Goal: Task Accomplishment & Management: Use online tool/utility

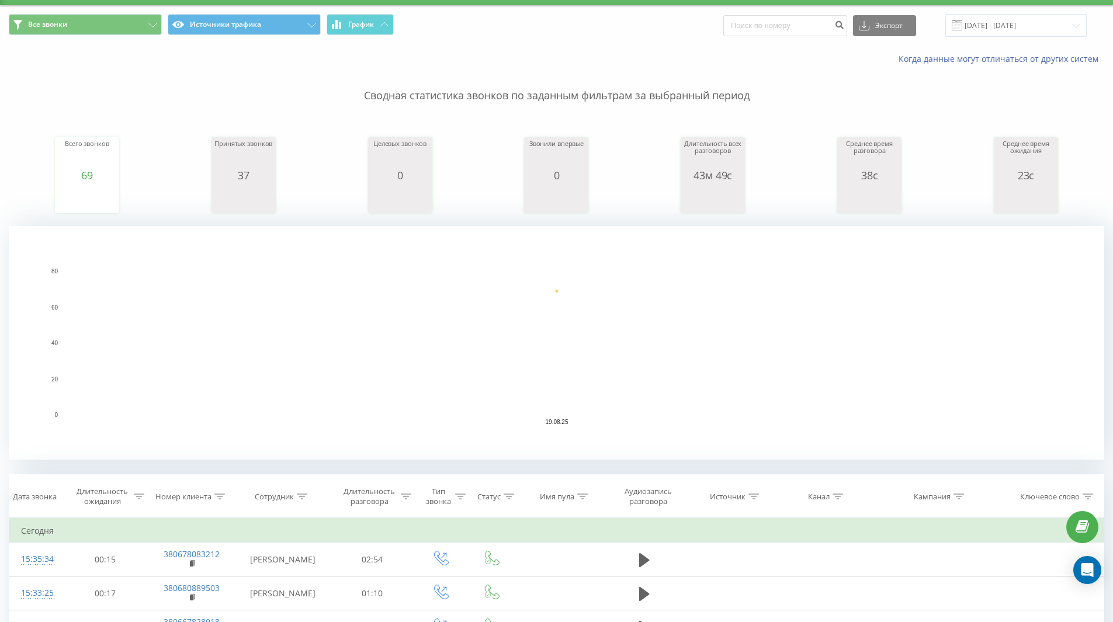
scroll to position [58, 0]
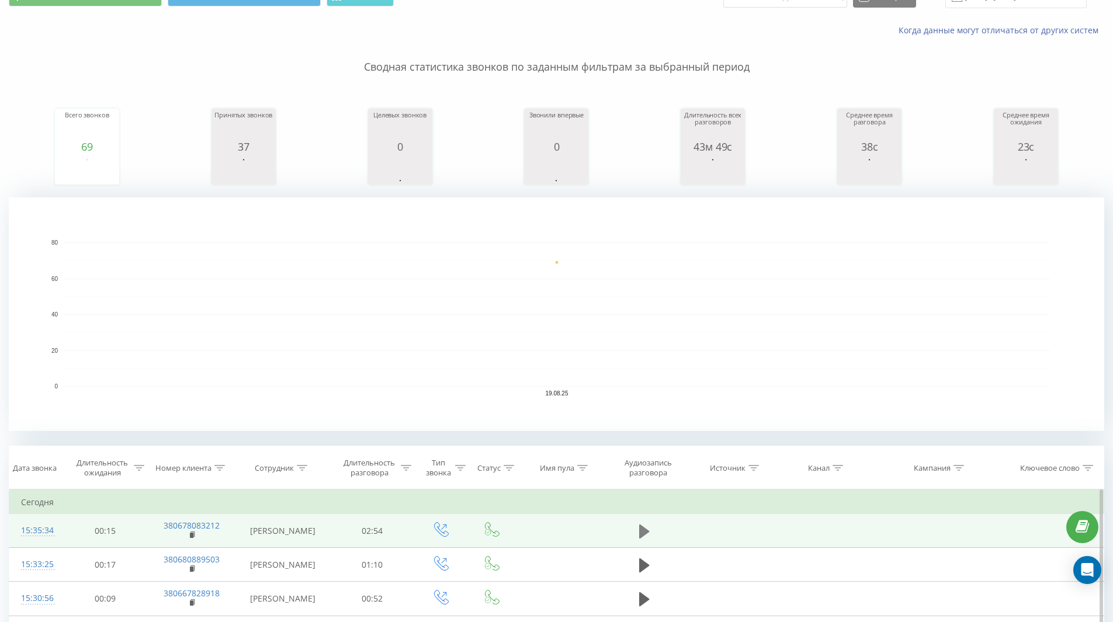
click at [646, 528] on icon at bounding box center [644, 532] width 11 height 16
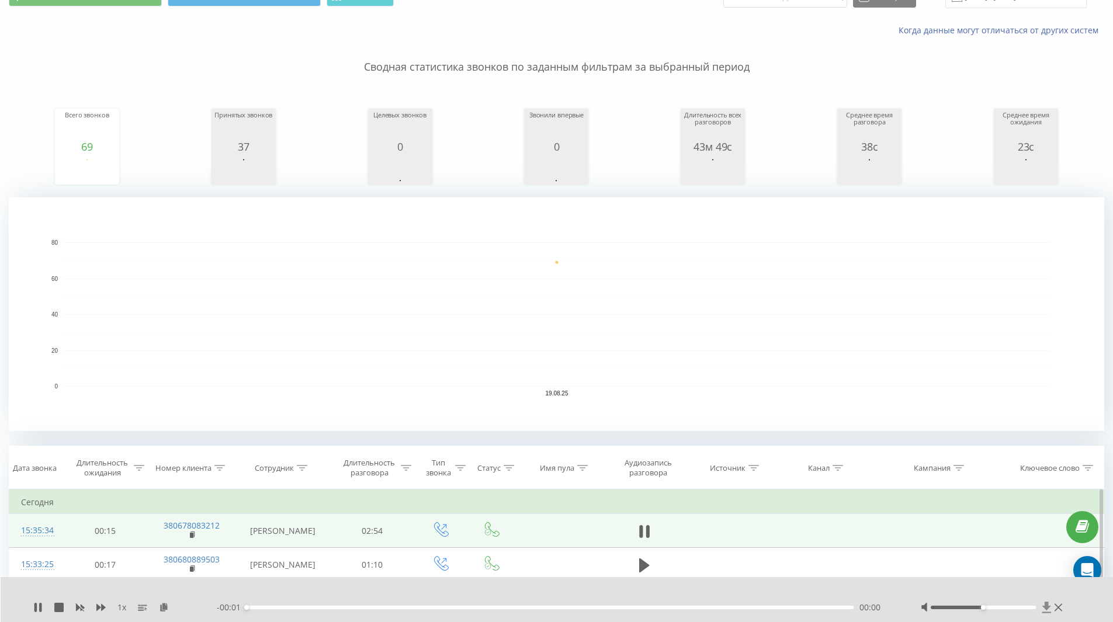
click at [1043, 610] on icon at bounding box center [1047, 608] width 10 height 12
click at [358, 608] on div "00:32" at bounding box center [551, 608] width 608 height 4
click at [395, 608] on div "00:42" at bounding box center [551, 608] width 608 height 4
click at [427, 607] on div "00:52" at bounding box center [551, 608] width 608 height 4
click at [451, 608] on div "00:52" at bounding box center [551, 608] width 608 height 4
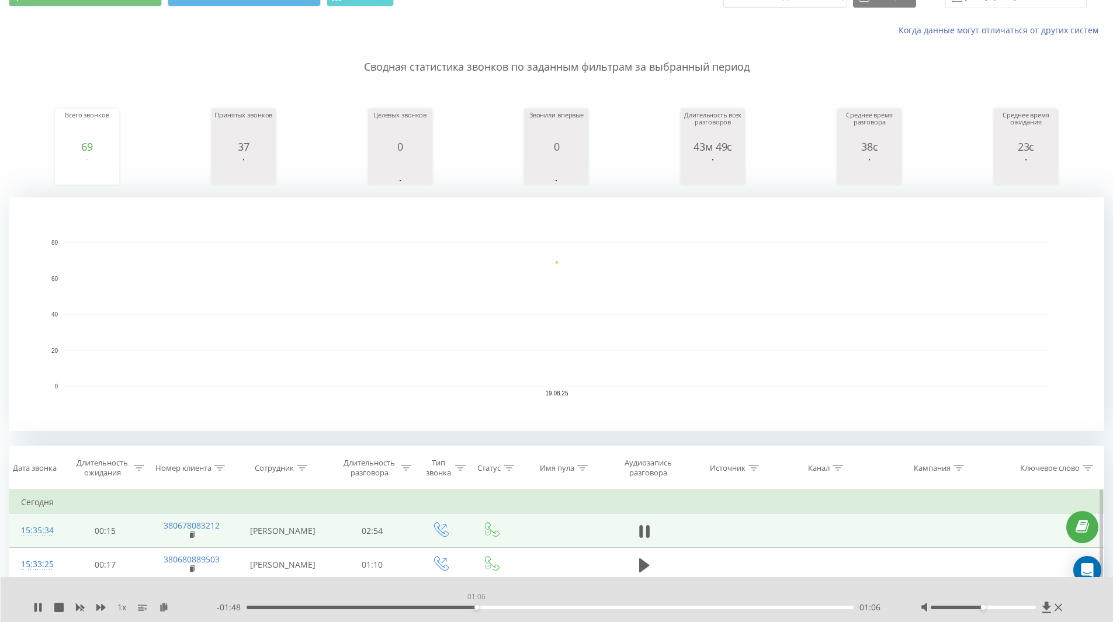
click at [476, 608] on div "01:06" at bounding box center [551, 608] width 608 height 4
click at [507, 610] on div "- 01:46 01:08 01:08" at bounding box center [554, 608] width 675 height 12
click at [510, 607] on div "01:09" at bounding box center [551, 608] width 608 height 4
click at [536, 608] on div "01:23" at bounding box center [551, 608] width 608 height 4
click at [573, 608] on div "01:31" at bounding box center [551, 608] width 608 height 4
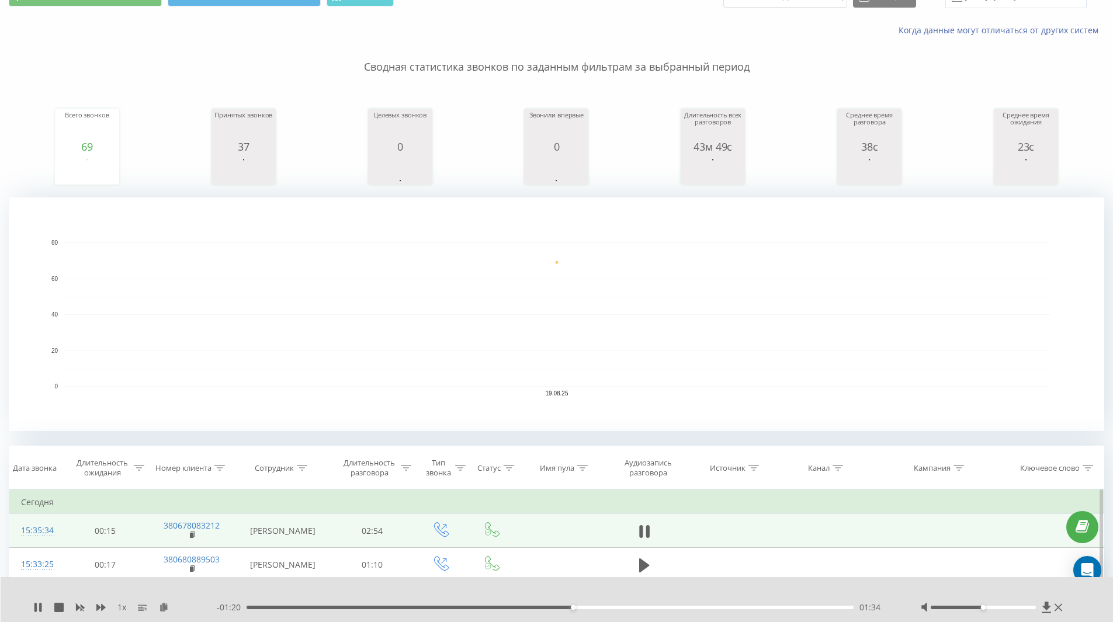
click at [573, 608] on div "01:34" at bounding box center [573, 607] width 5 height 5
click at [650, 534] on button at bounding box center [645, 532] width 18 height 18
click at [638, 532] on button at bounding box center [645, 532] width 18 height 18
click at [634, 610] on div "- 01:04 01:50 01:50" at bounding box center [554, 608] width 675 height 12
click at [666, 607] on div "01:51" at bounding box center [551, 608] width 608 height 4
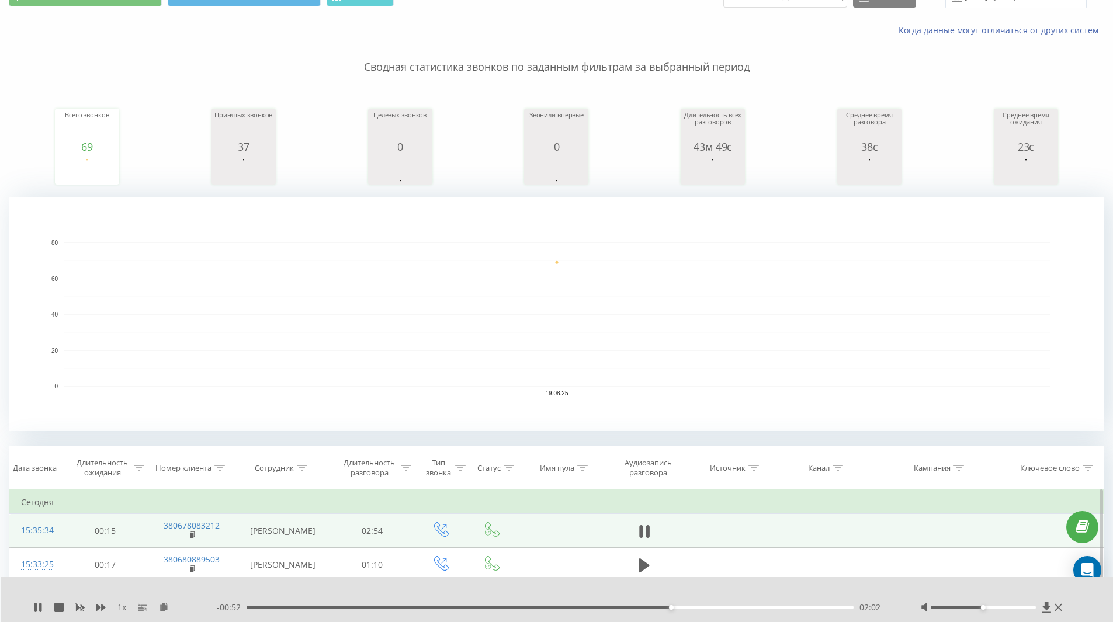
click at [705, 611] on div "- 00:52 02:02 02:02" at bounding box center [554, 608] width 675 height 12
click at [712, 610] on div "- 00:52 02:02 02:02" at bounding box center [554, 608] width 675 height 12
click at [719, 607] on div "02:03" at bounding box center [551, 608] width 608 height 4
click at [753, 608] on div "02:26" at bounding box center [551, 608] width 608 height 4
click at [641, 529] on icon at bounding box center [641, 531] width 4 height 13
